Goal: Task Accomplishment & Management: Use online tool/utility

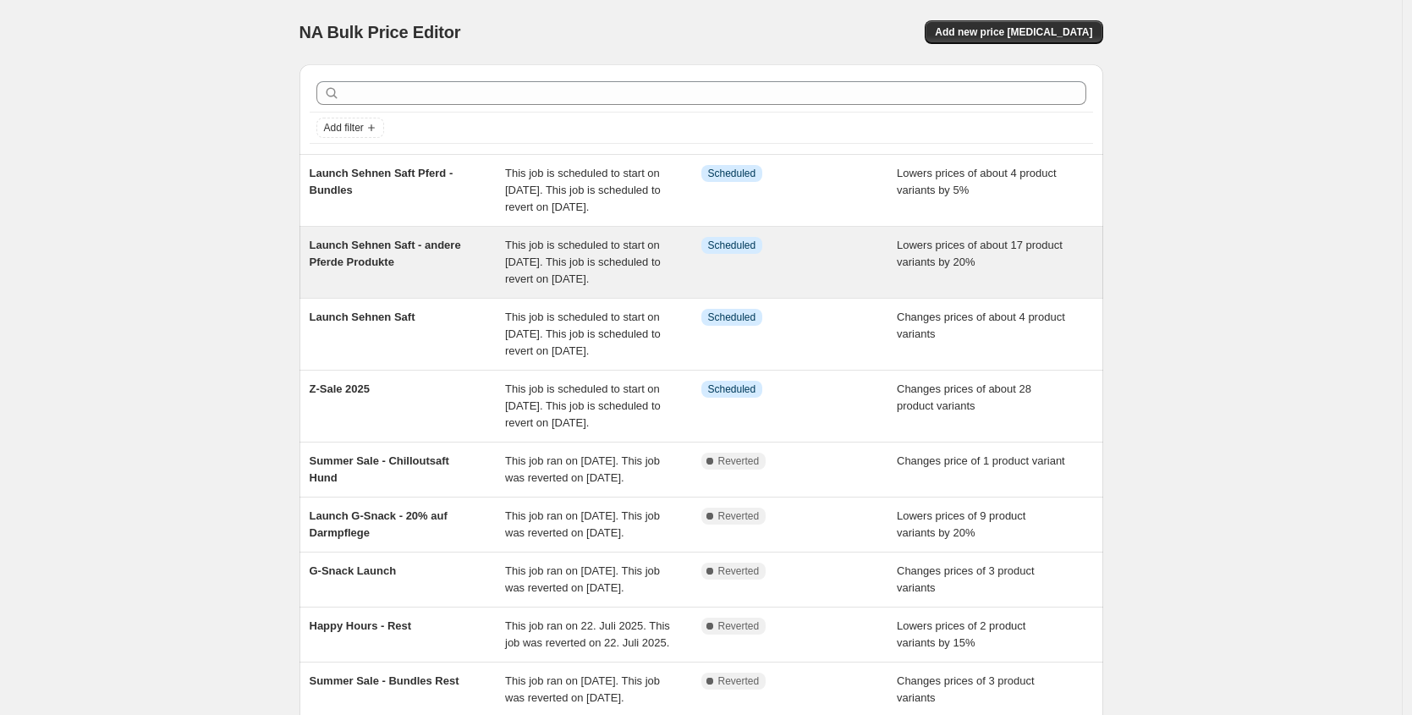
click at [471, 288] on div "Launch Sehnen Saft - andere Pferde Produkte" at bounding box center [408, 262] width 196 height 51
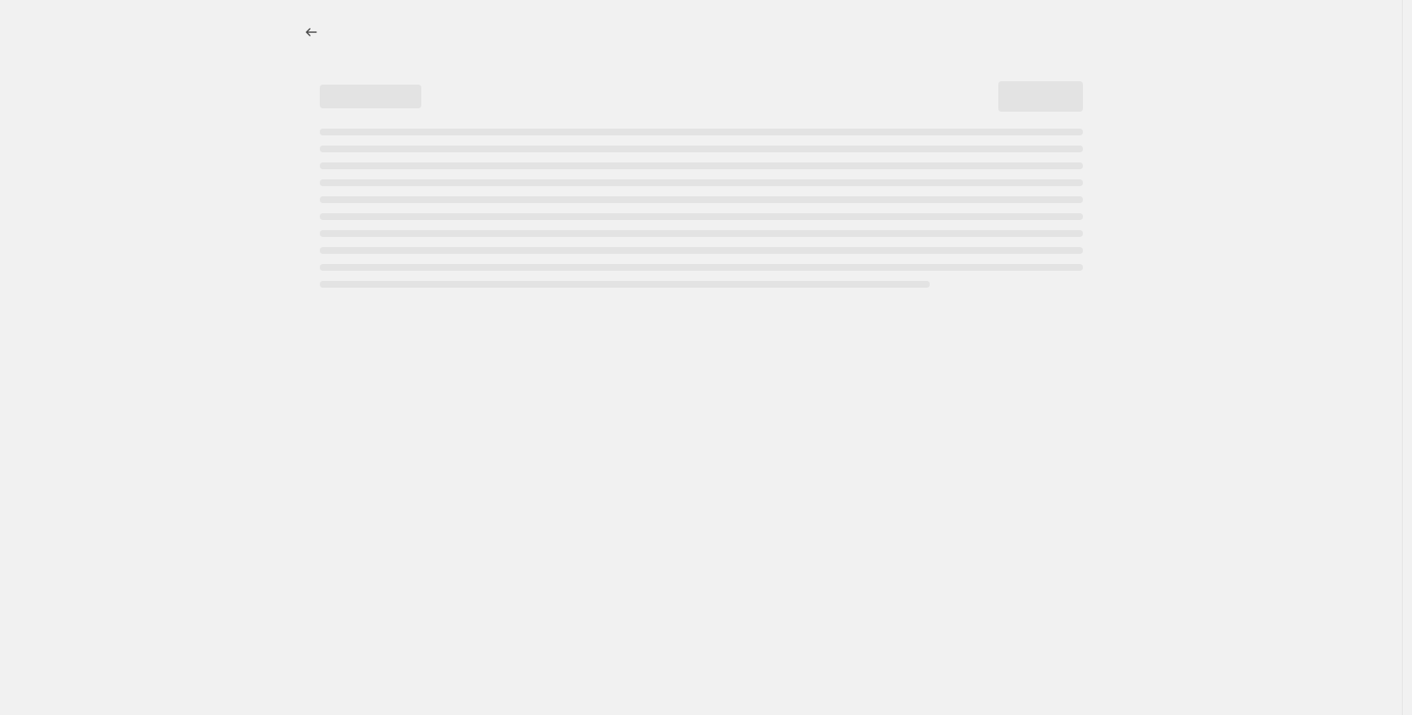
select select "percentage"
select select "no_change"
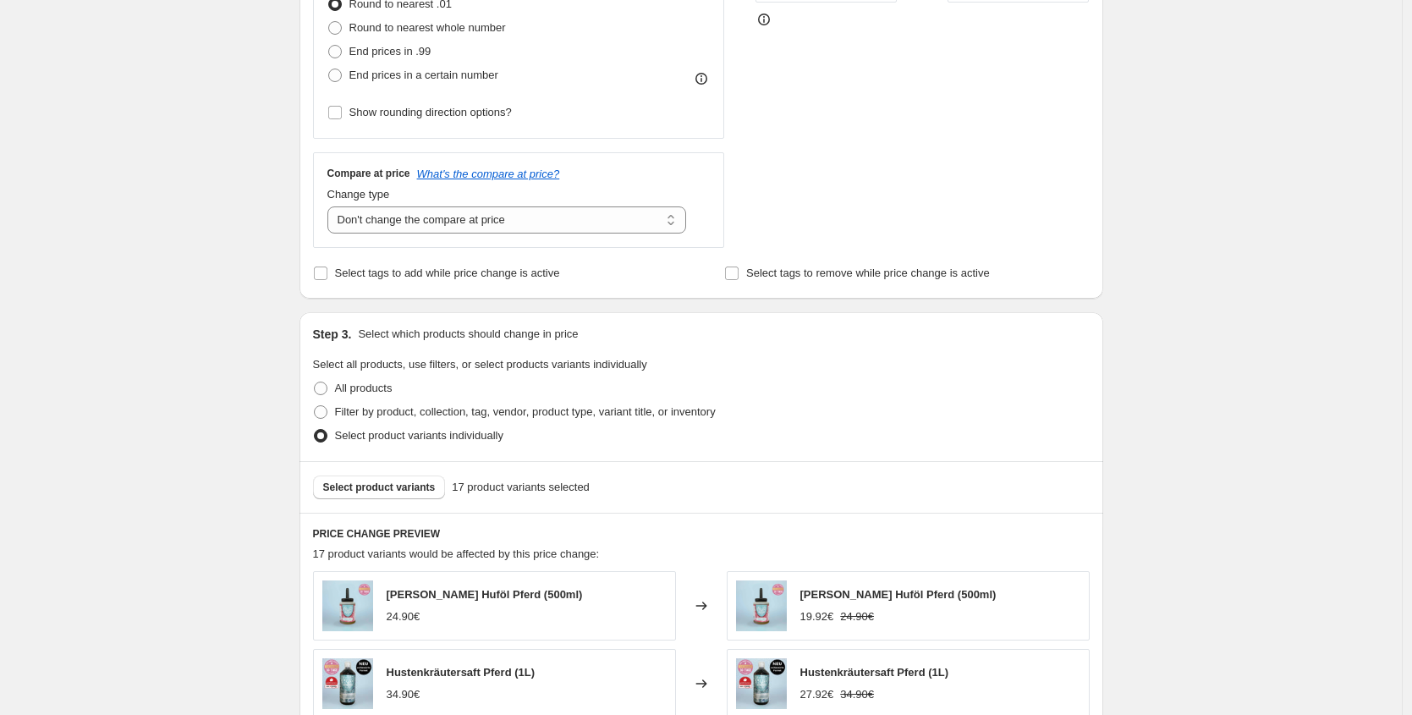
scroll to position [983, 0]
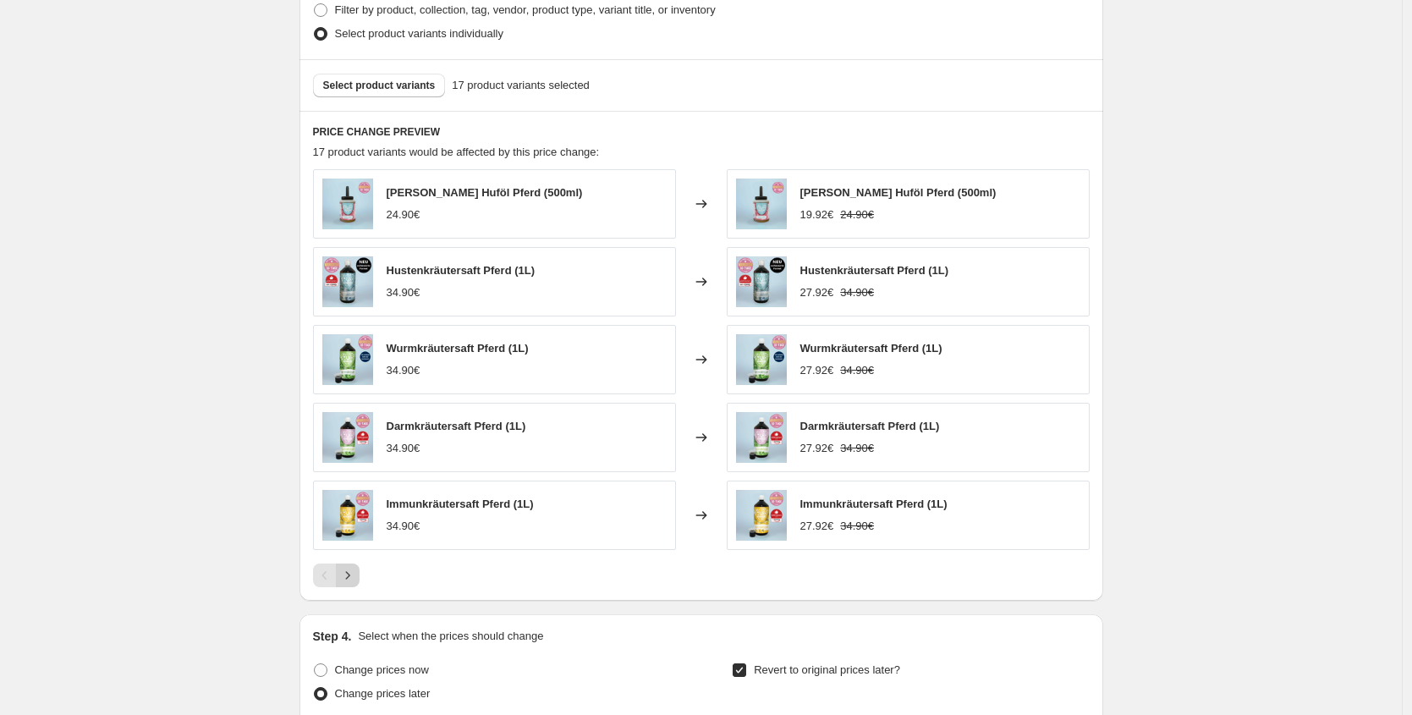
click at [356, 573] on icon "Next" at bounding box center [347, 575] width 17 height 17
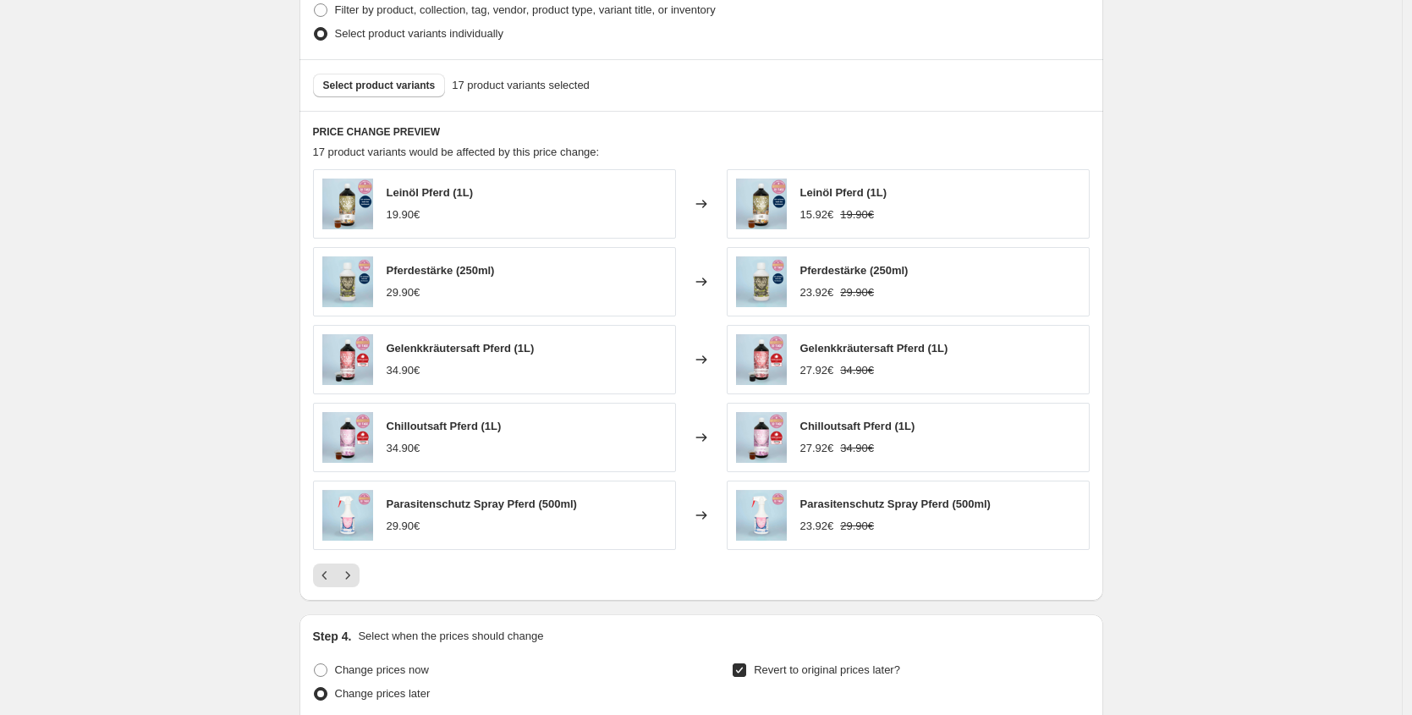
click at [365, 579] on div at bounding box center [701, 576] width 777 height 24
click at [356, 580] on icon "Next" at bounding box center [347, 575] width 17 height 17
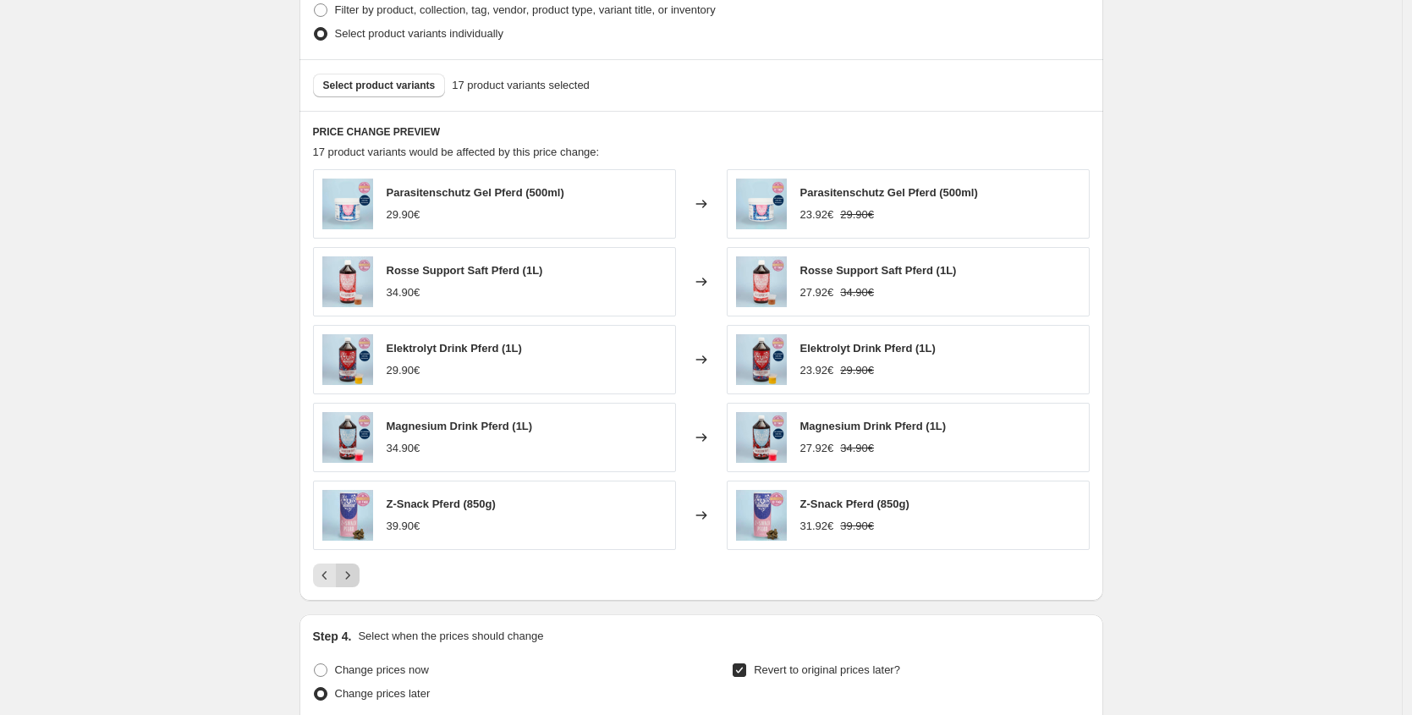
click at [351, 580] on icon "Next" at bounding box center [347, 575] width 17 height 17
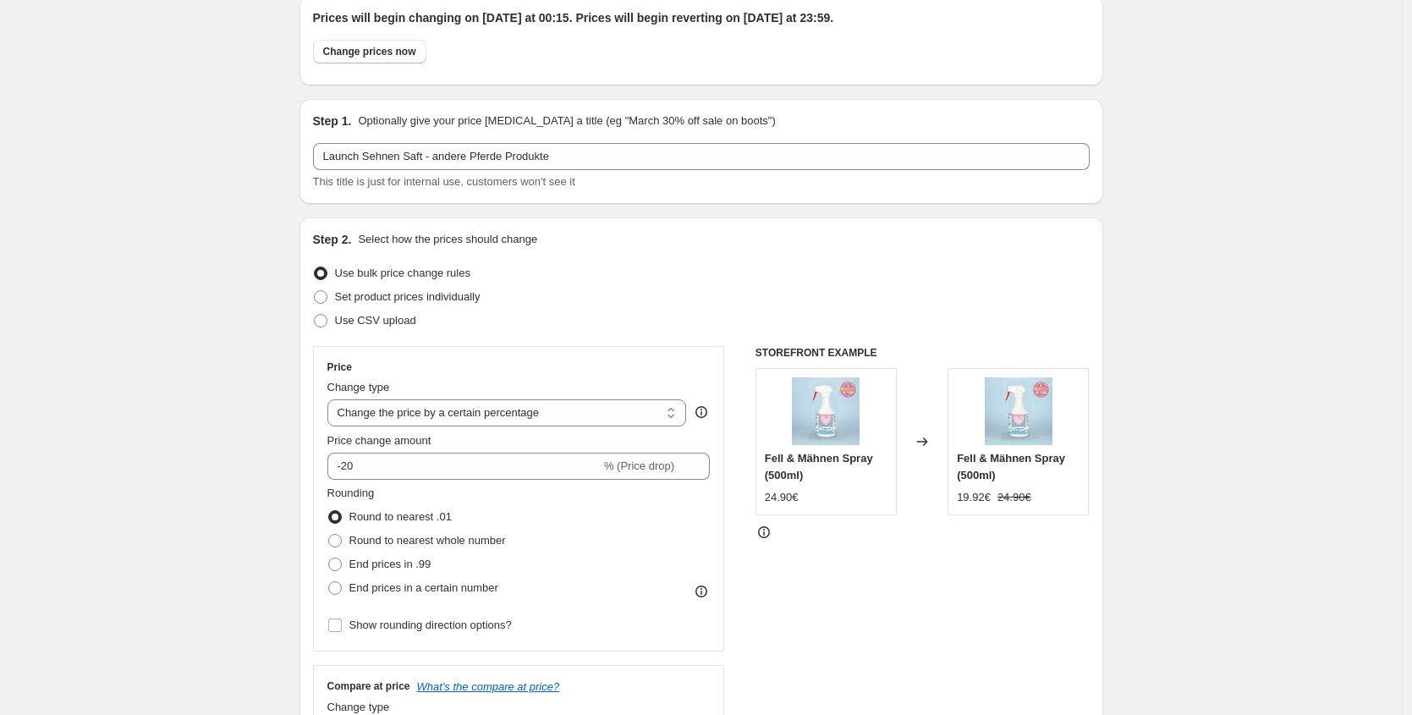
scroll to position [0, 0]
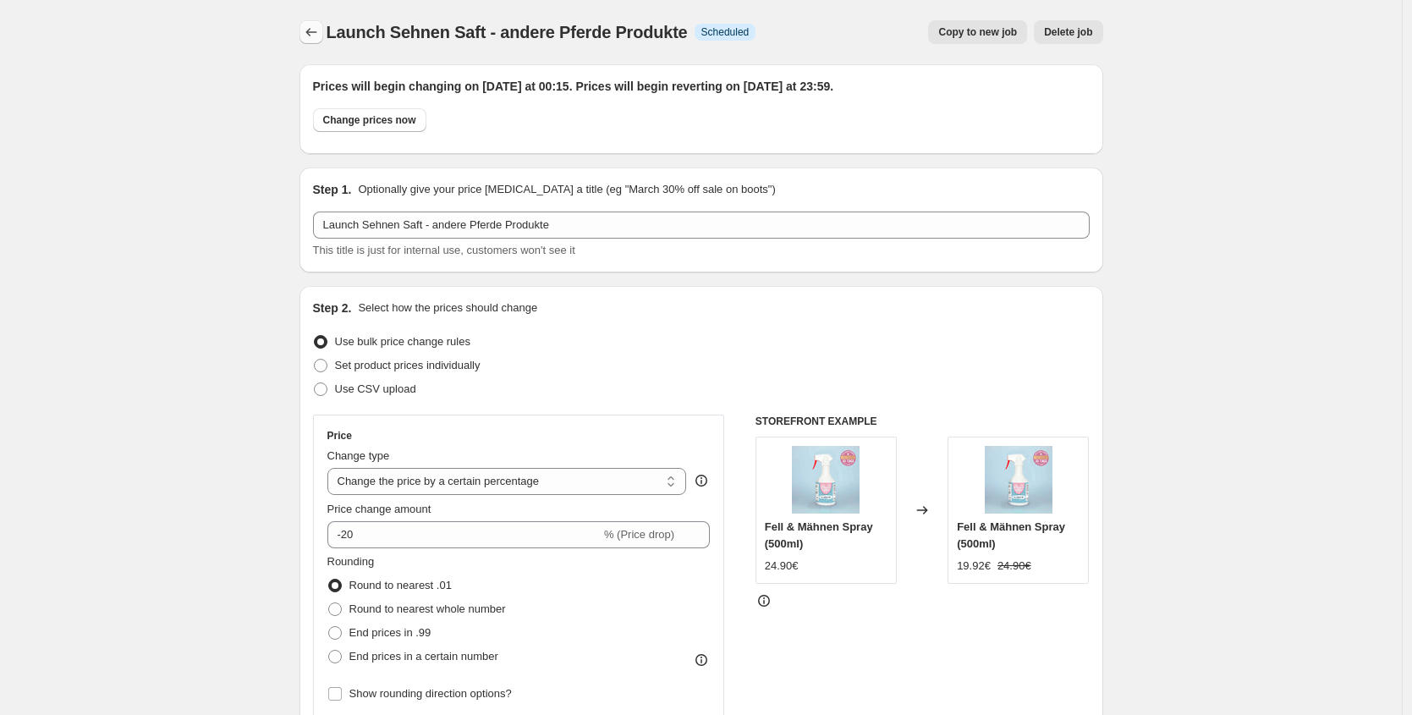
click at [323, 43] on div at bounding box center [313, 32] width 27 height 24
click at [311, 29] on icon "Price change jobs" at bounding box center [311, 32] width 17 height 17
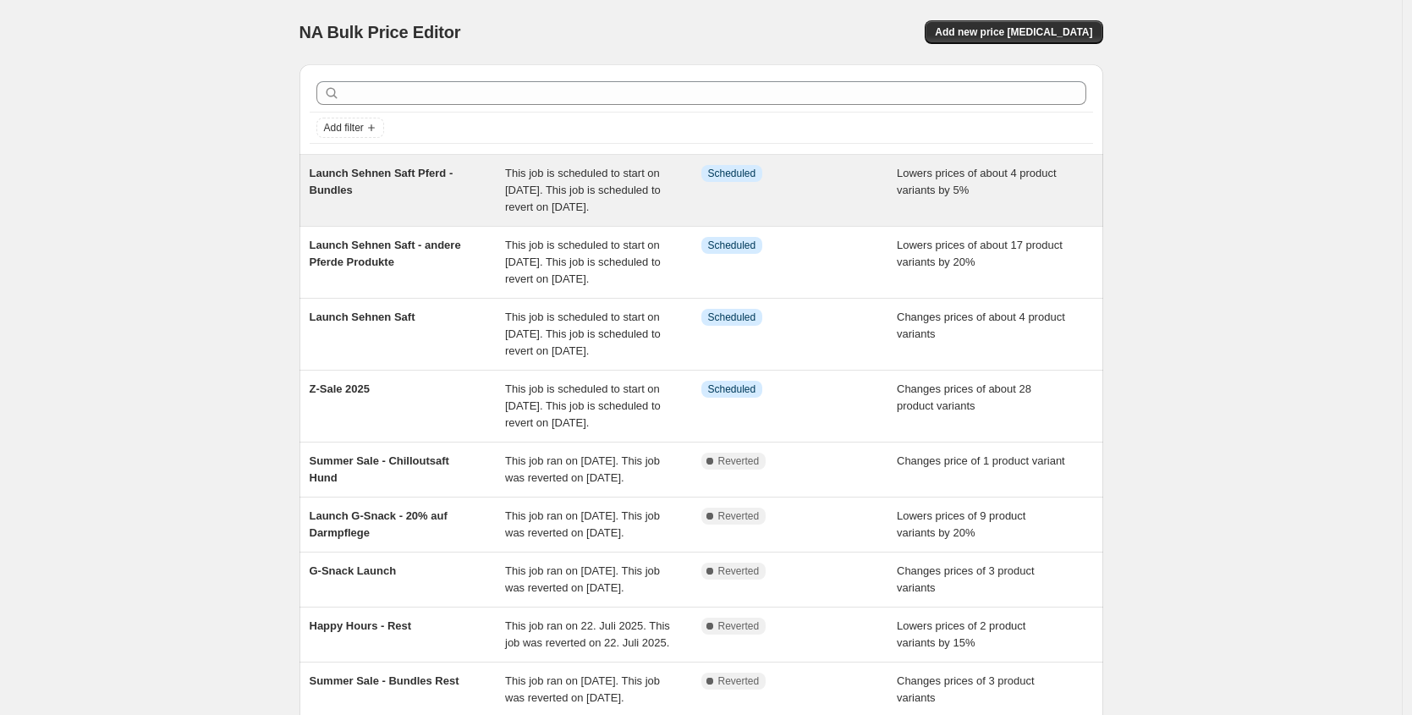
click at [465, 216] on div "Launch Sehnen Saft Pferd - Bundles" at bounding box center [408, 190] width 196 height 51
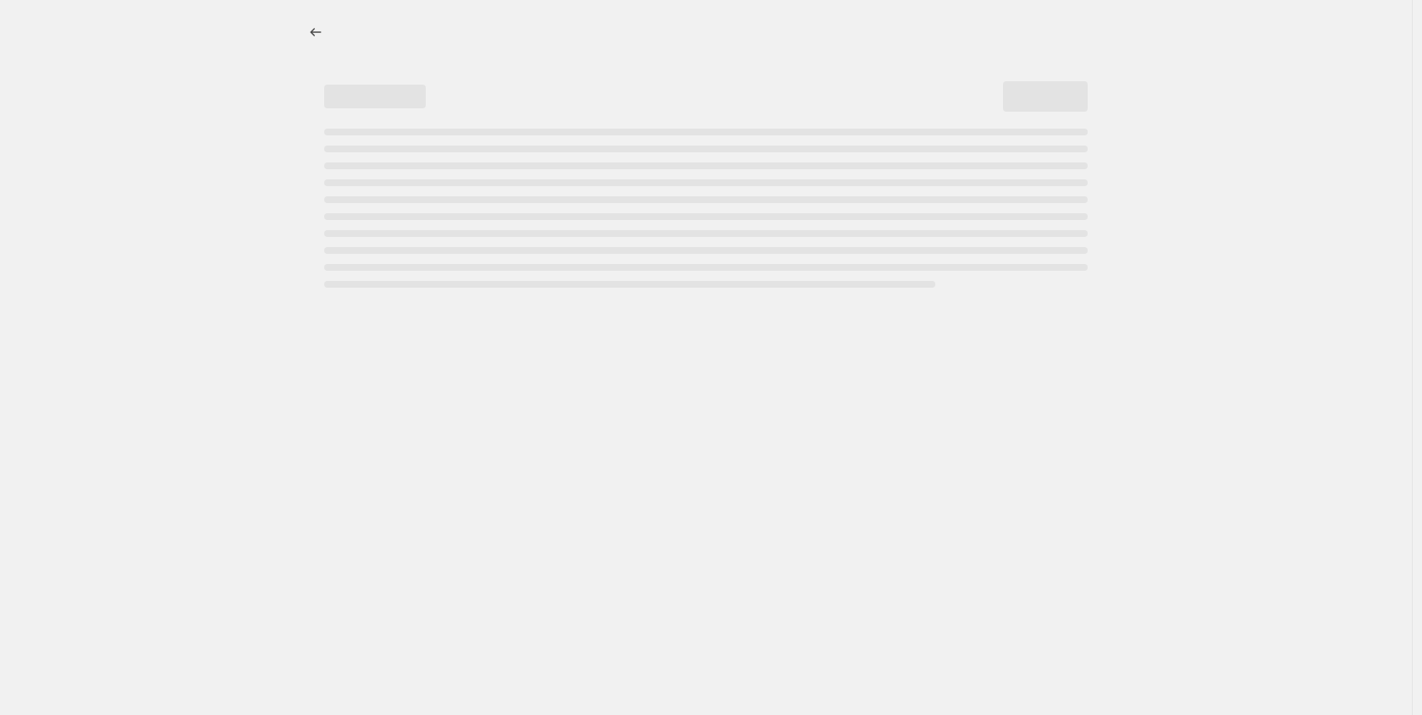
select select "percentage"
select select "no_change"
